Goal: Task Accomplishment & Management: Manage account settings

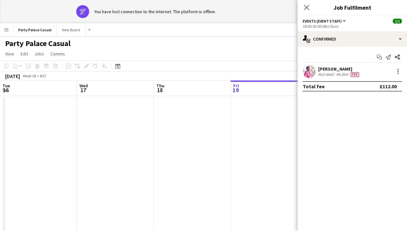
scroll to position [0, 154]
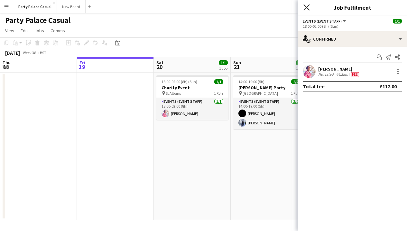
click at [305, 6] on icon at bounding box center [306, 7] width 6 height 6
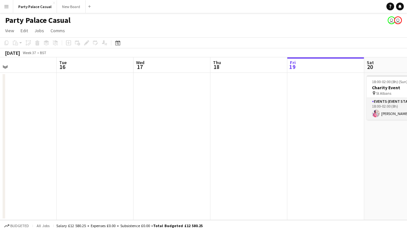
scroll to position [0, 142]
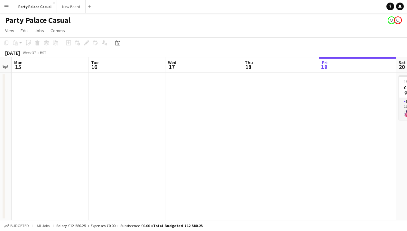
click at [8, 7] on app-icon "Menu" at bounding box center [6, 6] width 5 height 5
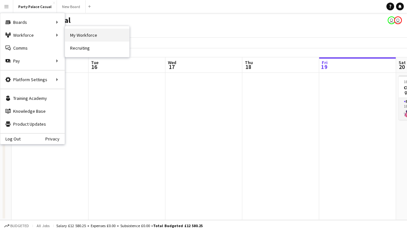
click at [90, 31] on link "My Workforce" at bounding box center [97, 35] width 64 height 13
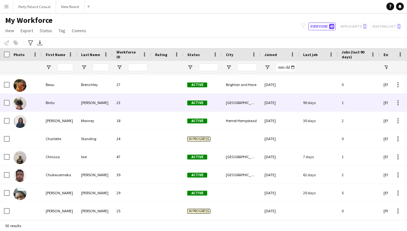
scroll to position [159, 0]
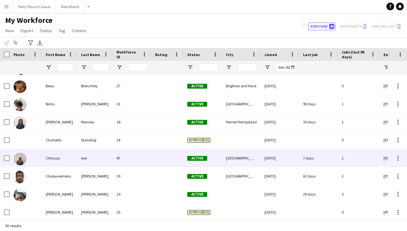
click at [24, 158] on img at bounding box center [20, 158] width 13 height 13
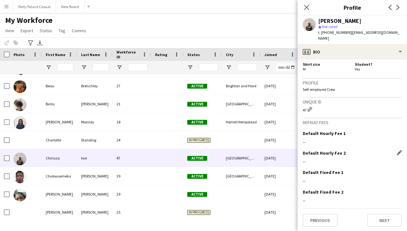
scroll to position [291, 0]
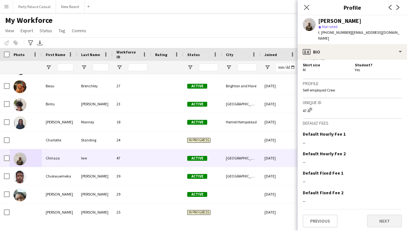
click at [387, 222] on button "Next" at bounding box center [384, 220] width 35 height 13
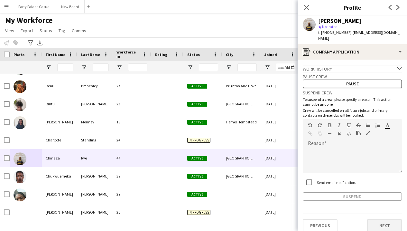
click at [386, 221] on button "Next" at bounding box center [384, 225] width 35 height 13
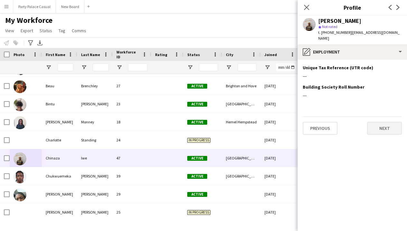
click at [383, 122] on button "Next" at bounding box center [384, 128] width 35 height 13
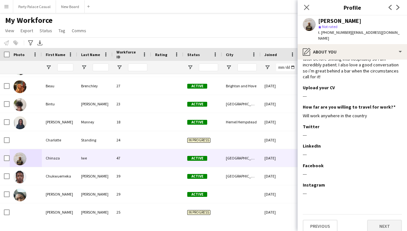
scroll to position [28, 0]
click at [375, 220] on button "Next" at bounding box center [384, 226] width 35 height 13
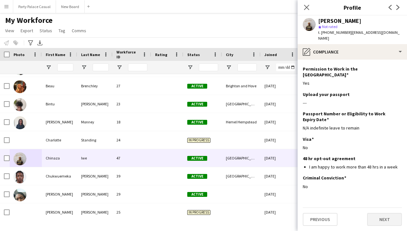
scroll to position [0, 0]
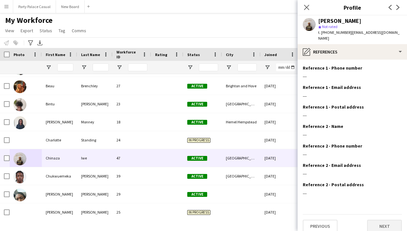
scroll to position [19, 0]
click at [383, 220] on button "Next" at bounding box center [384, 226] width 35 height 13
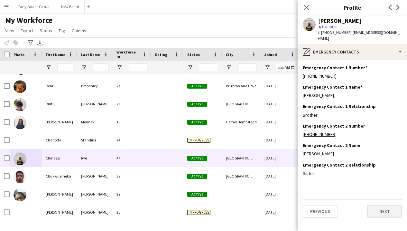
scroll to position [0, 0]
click at [382, 205] on button "Next" at bounding box center [384, 211] width 35 height 13
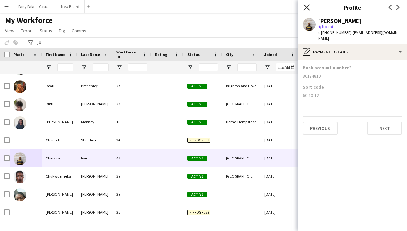
click at [306, 8] on icon at bounding box center [306, 7] width 6 height 6
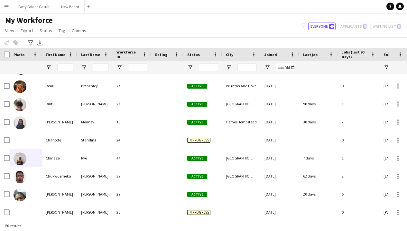
click at [10, 9] on button "Menu" at bounding box center [6, 6] width 13 height 13
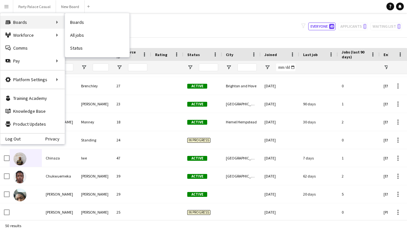
click at [28, 26] on div "Boards Boards" at bounding box center [32, 22] width 64 height 13
click at [46, 23] on div "Boards Boards" at bounding box center [32, 22] width 64 height 13
click at [49, 25] on div "Boards Boards" at bounding box center [32, 22] width 64 height 13
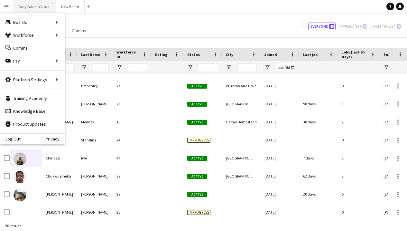
click at [35, 10] on button "Party Palace Casual Close" at bounding box center [34, 6] width 43 height 13
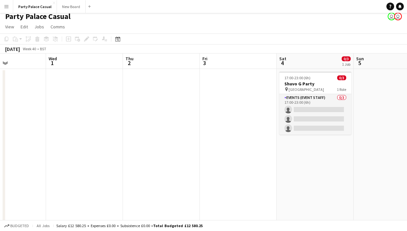
scroll to position [1, 0]
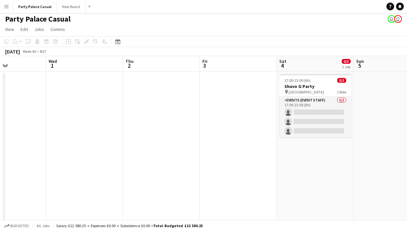
click at [395, 18] on app-user-avatar "user" at bounding box center [398, 19] width 8 height 8
click at [399, 18] on app-user-avatar "user" at bounding box center [398, 19] width 8 height 8
click at [397, 17] on app-user-avatar "user" at bounding box center [398, 19] width 8 height 8
click at [390, 20] on app-user-avatar "user" at bounding box center [392, 19] width 8 height 8
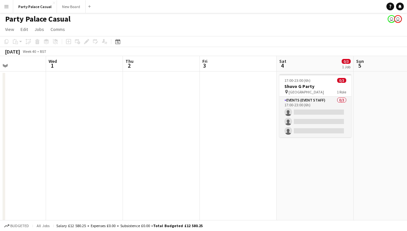
click at [389, 22] on app-connected-clients "user user" at bounding box center [395, 19] width 14 height 8
click at [390, 20] on app-user-avatar "user" at bounding box center [392, 19] width 8 height 8
click at [398, 7] on link "Notifications" at bounding box center [400, 7] width 8 height 8
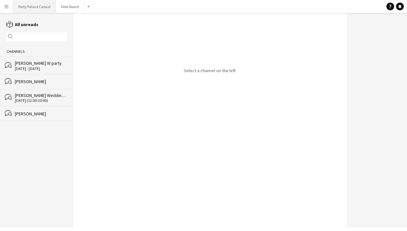
click at [20, 9] on button "Party Palace Casual Close" at bounding box center [34, 6] width 43 height 13
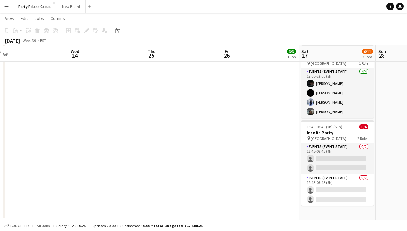
scroll to position [95, 0]
